Goal: Task Accomplishment & Management: Manage account settings

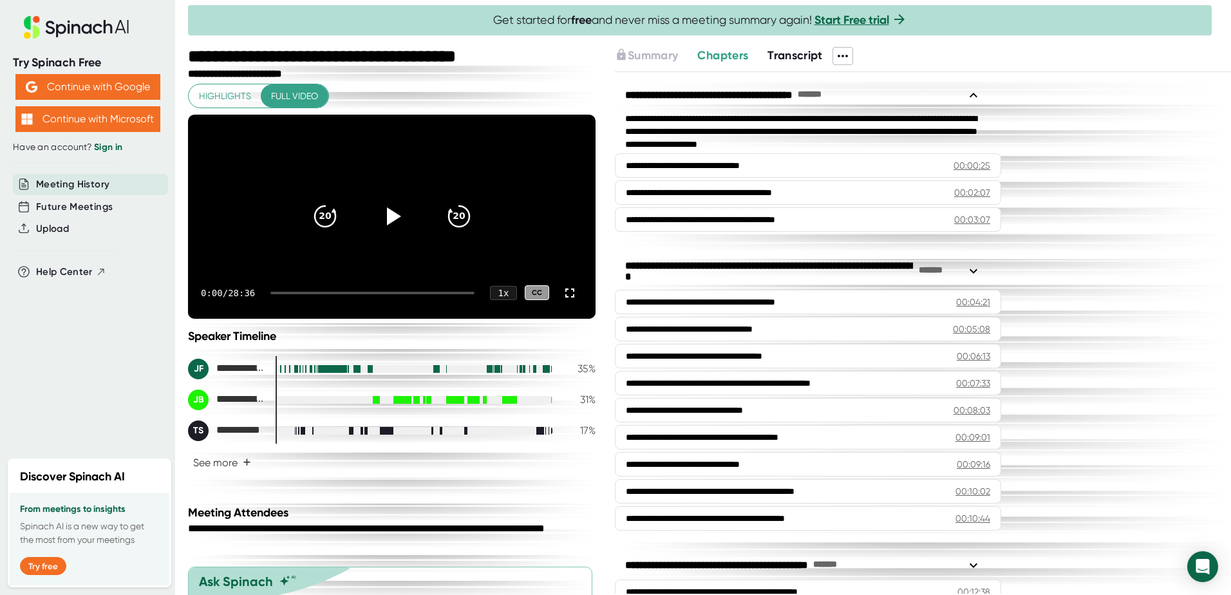
scroll to position [109, 0]
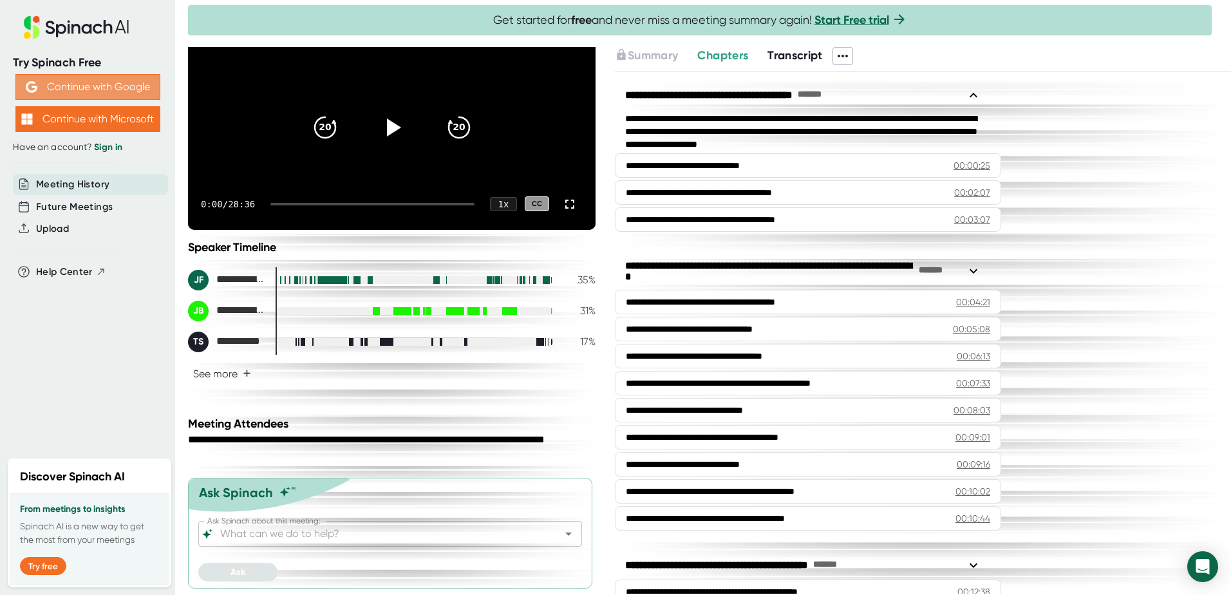
click at [104, 82] on button "Continue with Google" at bounding box center [87, 87] width 145 height 26
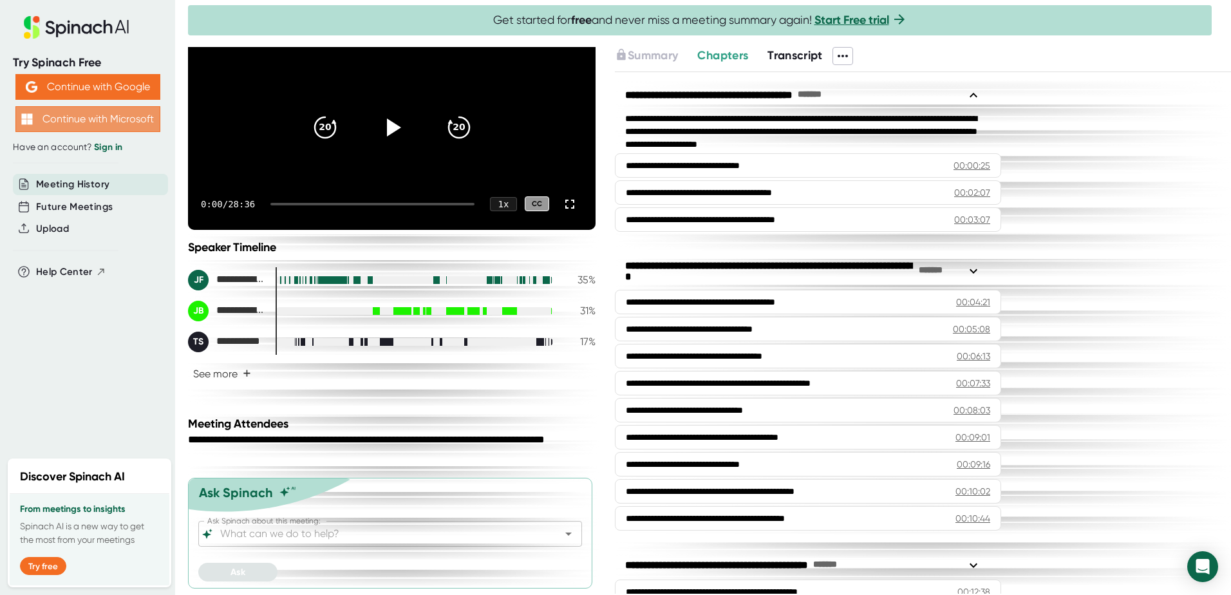
click at [96, 113] on button "Continue with Microsoft" at bounding box center [87, 119] width 145 height 26
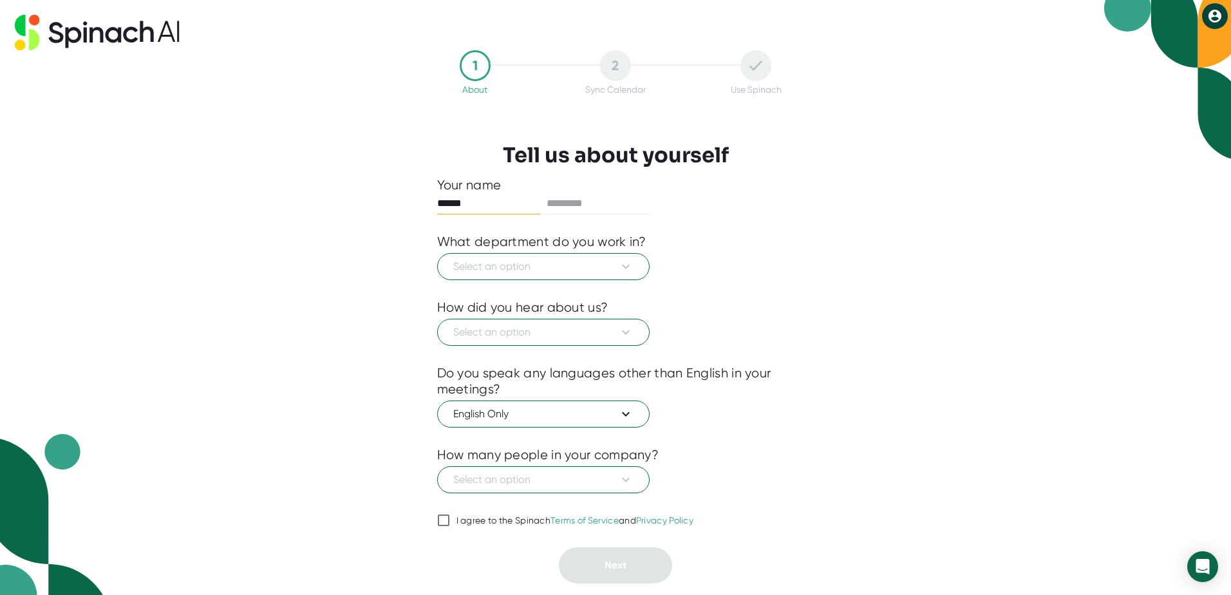
type input "******"
click at [621, 261] on icon at bounding box center [625, 266] width 15 height 15
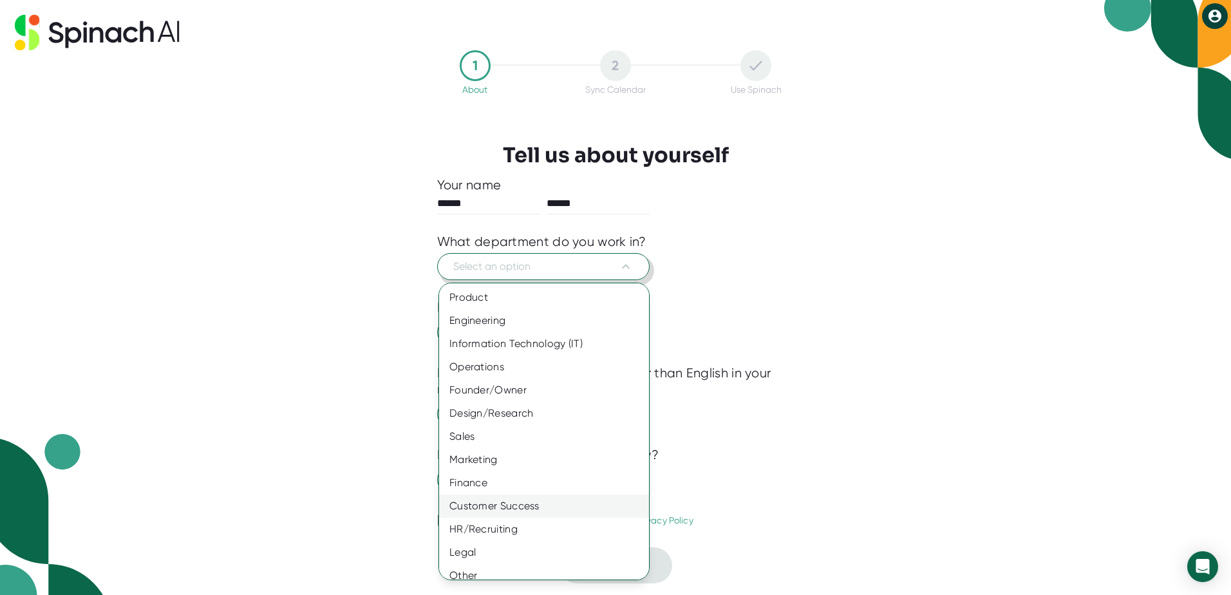
click at [480, 502] on div "Customer Success" at bounding box center [549, 506] width 220 height 23
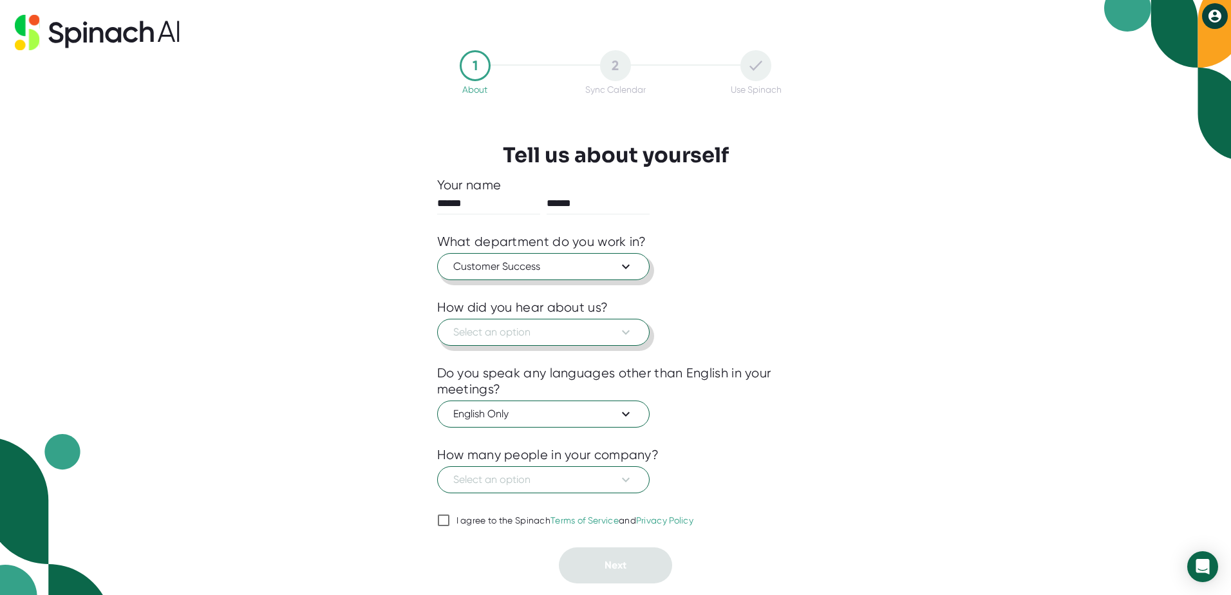
click at [475, 328] on span "Select an option" at bounding box center [543, 332] width 180 height 15
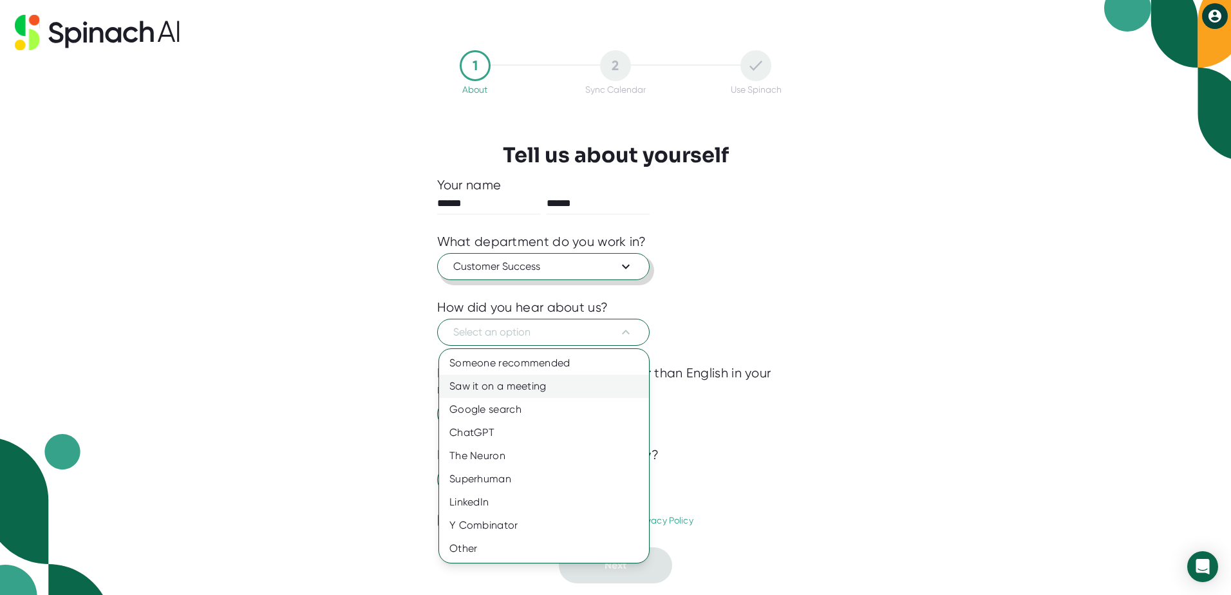
click at [466, 383] on div "Saw it on a meeting" at bounding box center [544, 386] width 210 height 23
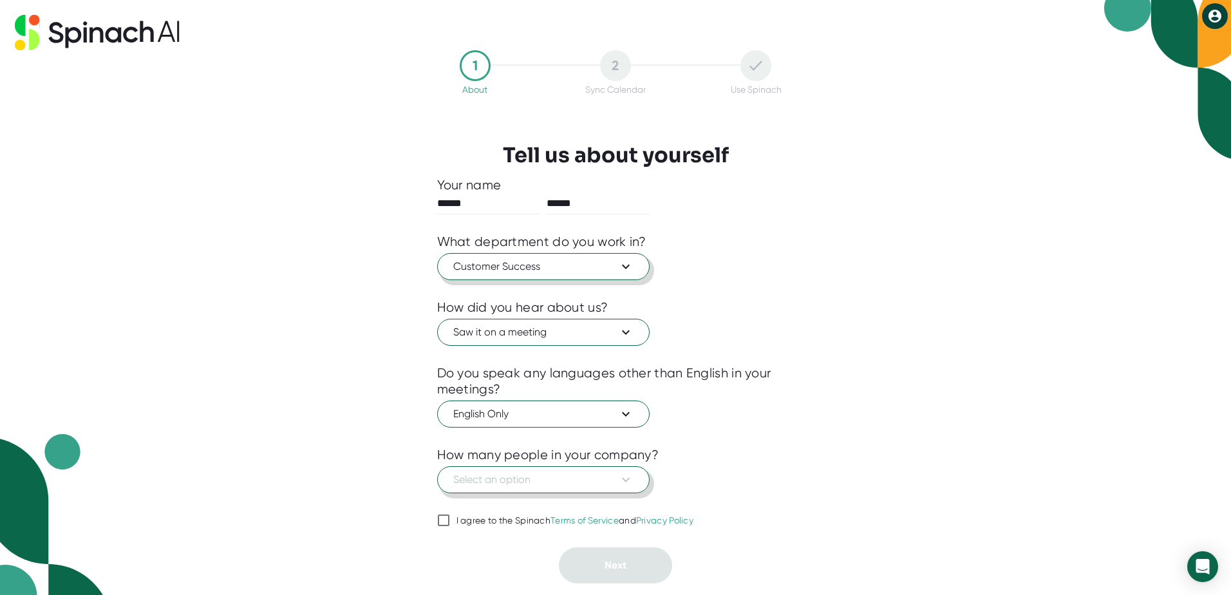
click at [536, 477] on span "Select an option" at bounding box center [543, 479] width 180 height 15
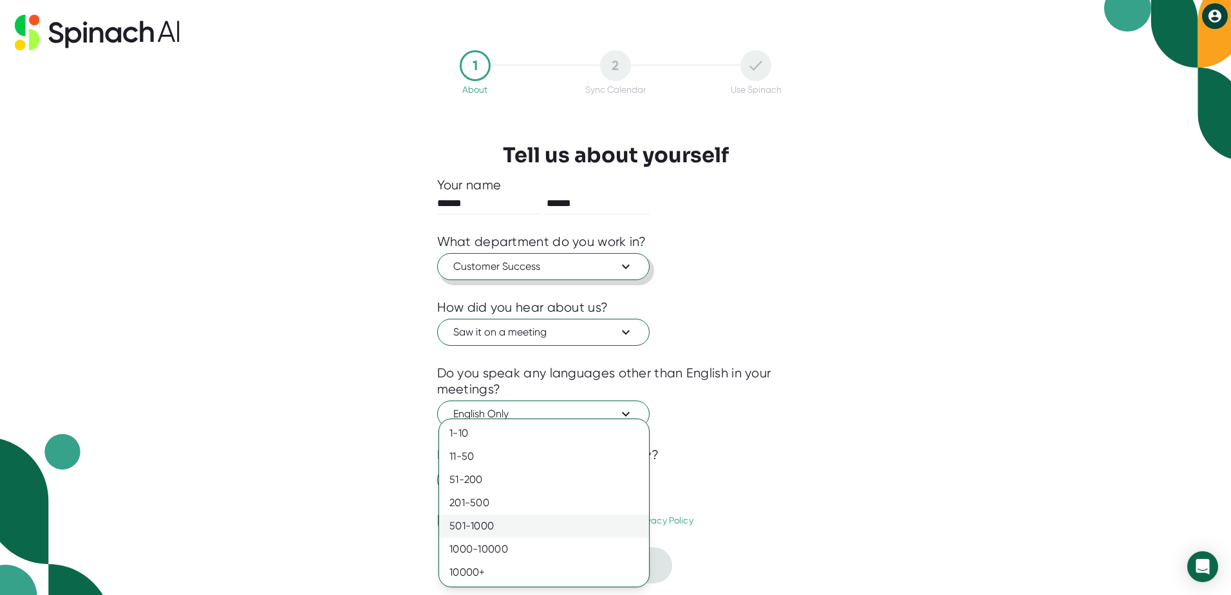
click at [453, 524] on div "501-1000" at bounding box center [544, 526] width 210 height 23
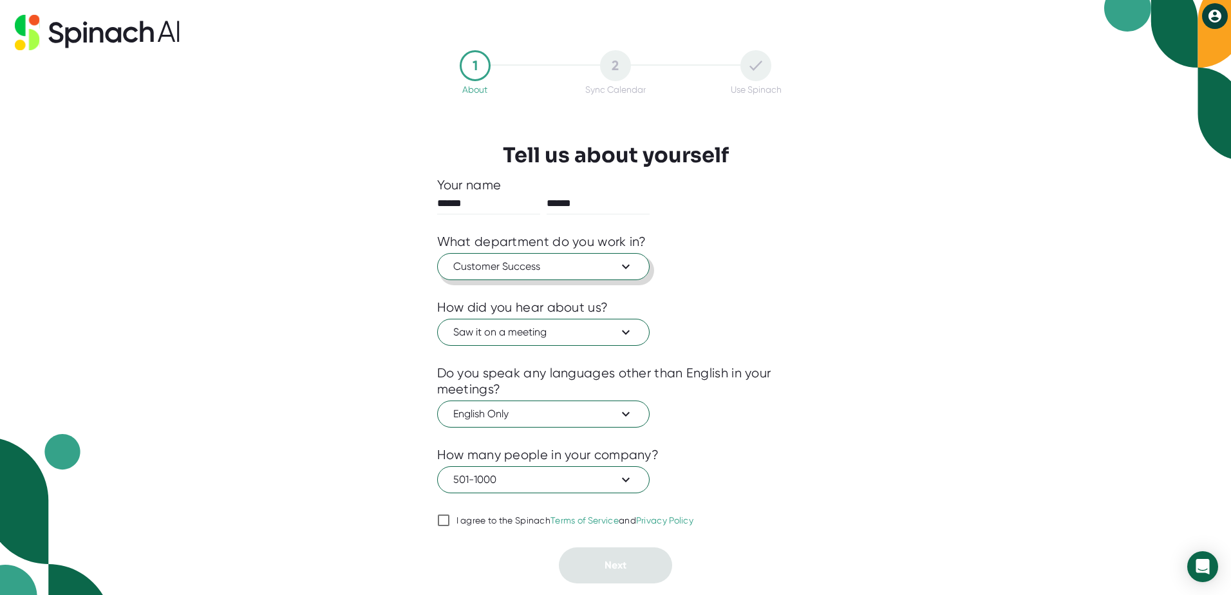
click at [442, 520] on input "I agree to the Spinach Terms of Service and Privacy Policy" at bounding box center [443, 520] width 13 height 15
checkbox input "true"
click at [621, 565] on span "Next" at bounding box center [616, 565] width 22 height 12
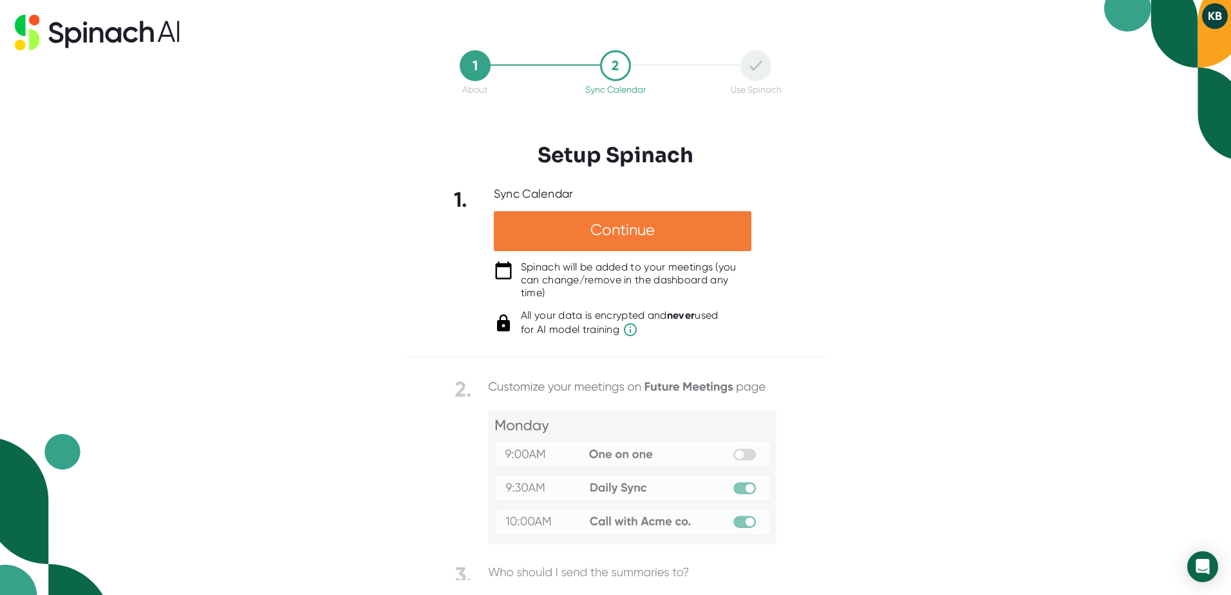
click at [611, 227] on div "Continue" at bounding box center [623, 231] width 258 height 40
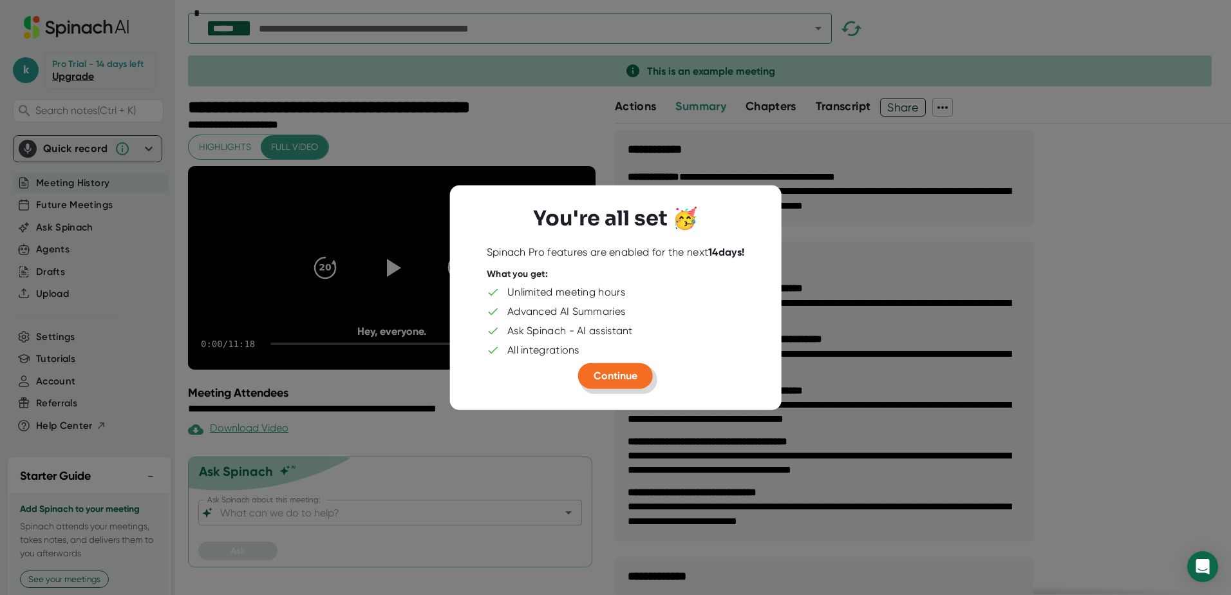
click at [619, 374] on span "Continue" at bounding box center [616, 376] width 44 height 12
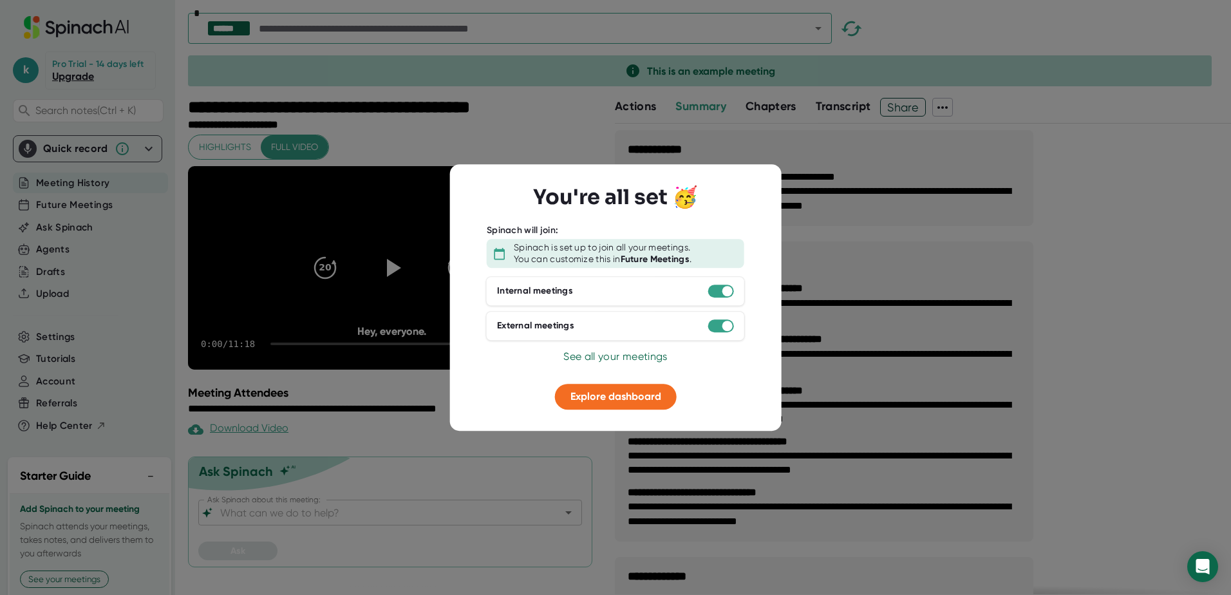
click at [719, 291] on div at bounding box center [721, 291] width 26 height 13
click at [126, 368] on div at bounding box center [615, 297] width 1231 height 595
click at [552, 124] on div at bounding box center [615, 297] width 1231 height 595
click at [605, 355] on span "See all your meetings" at bounding box center [615, 356] width 104 height 12
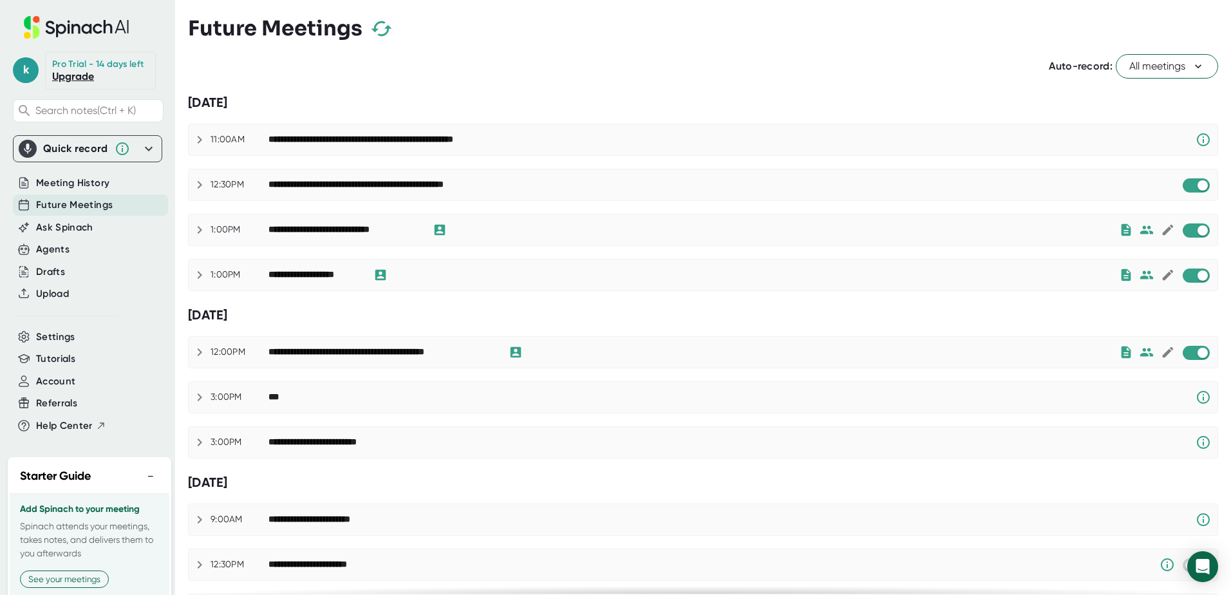
click at [286, 61] on div "Auto-record: All meetings" at bounding box center [703, 66] width 1030 height 24
